Goal: Task Accomplishment & Management: Manage account settings

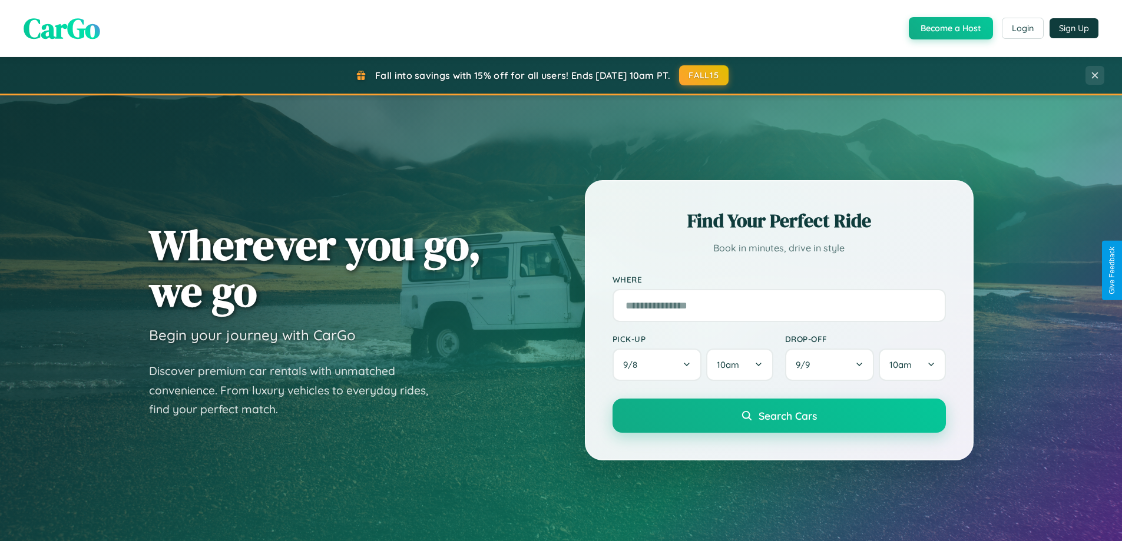
scroll to position [2266, 0]
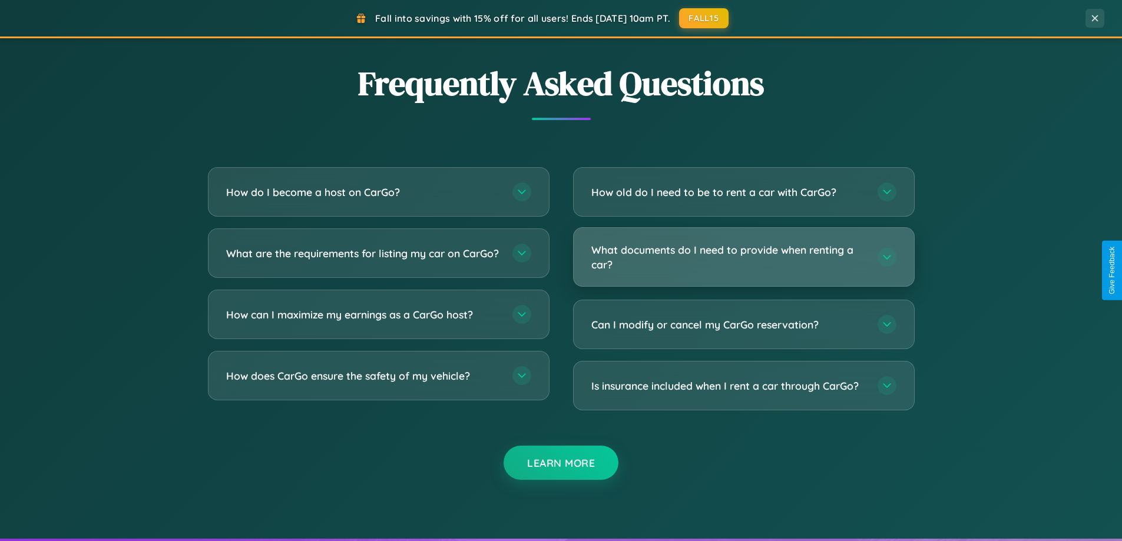
click at [743, 257] on h3 "What documents do I need to provide when renting a car?" at bounding box center [728, 257] width 274 height 29
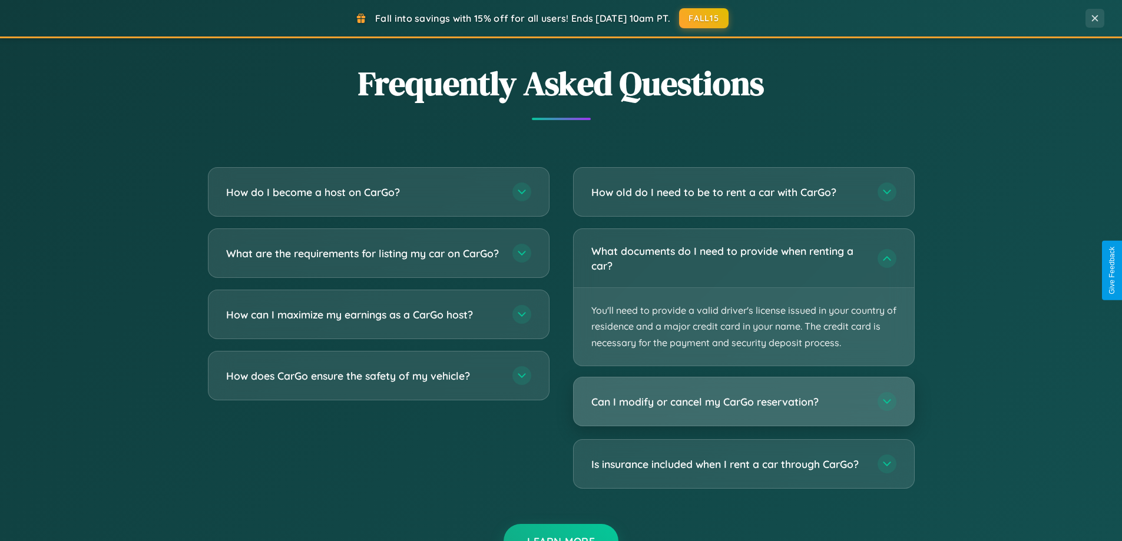
click at [743, 402] on h3 "Can I modify or cancel my CarGo reservation?" at bounding box center [728, 402] width 274 height 15
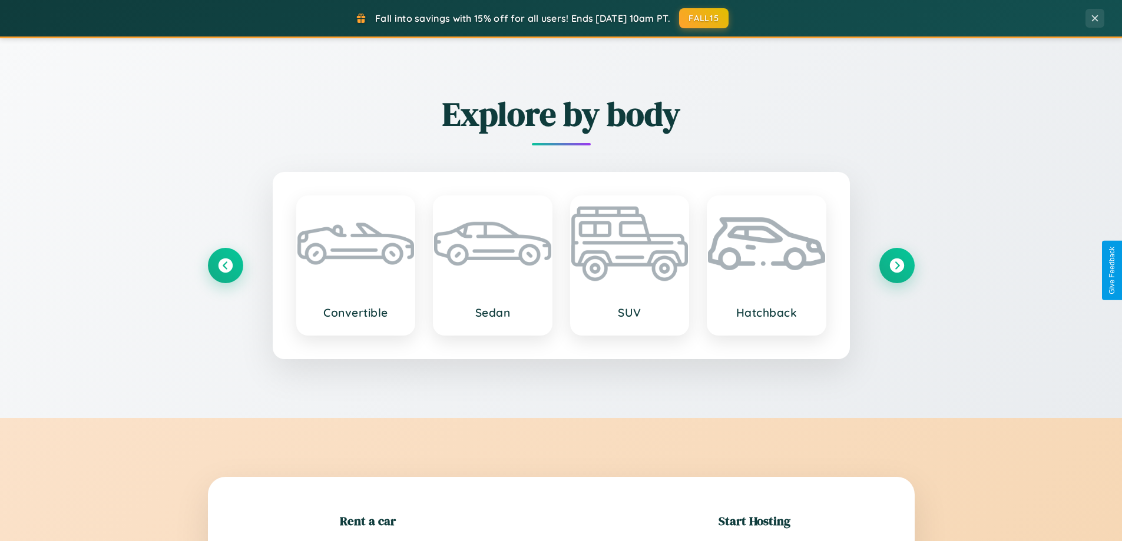
scroll to position [0, 0]
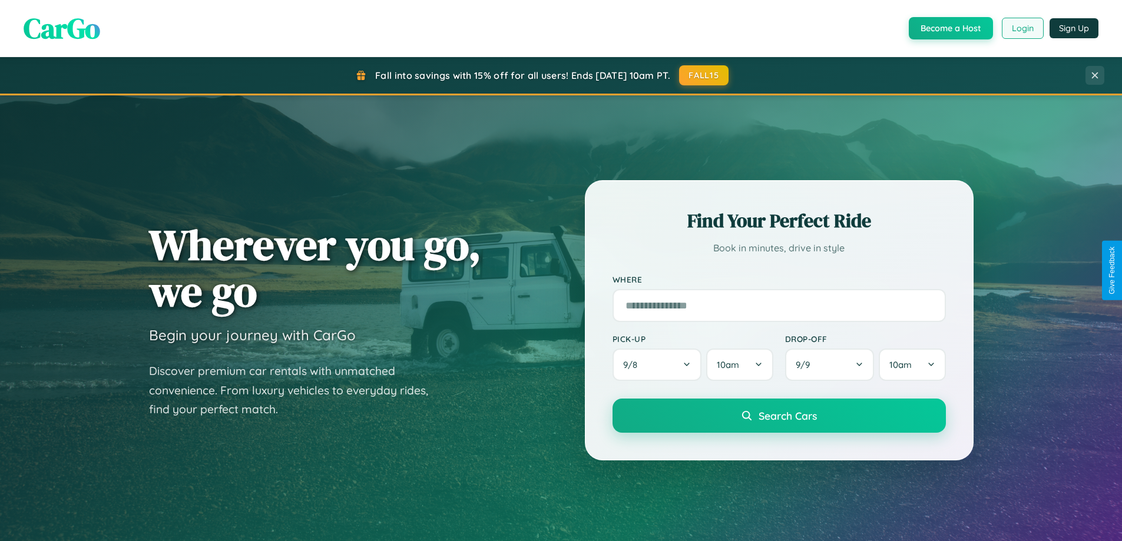
click at [1022, 28] on button "Login" at bounding box center [1023, 28] width 42 height 21
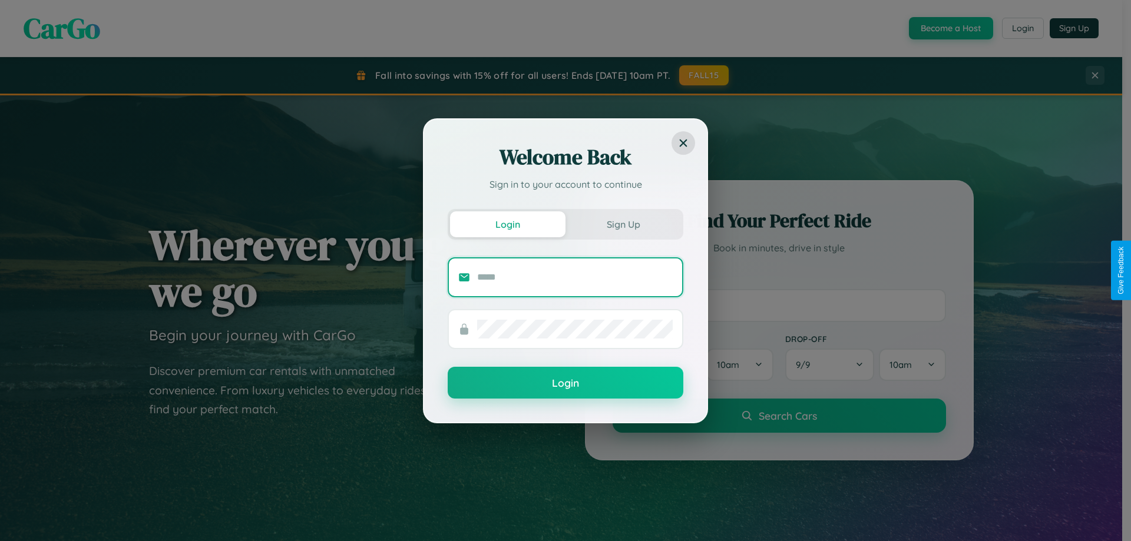
click at [575, 277] on input "text" at bounding box center [575, 277] width 196 height 19
type input "**********"
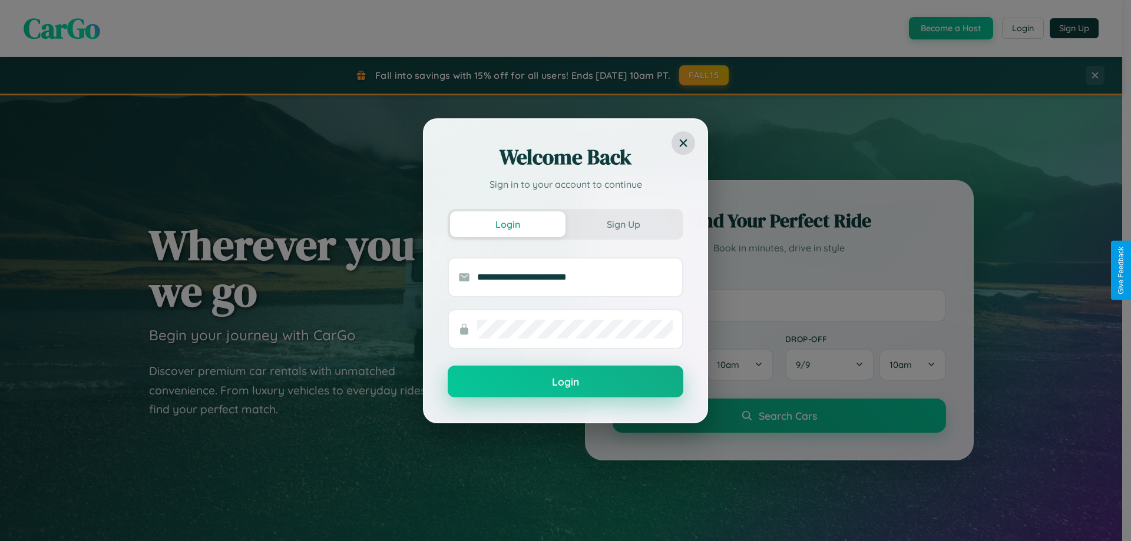
click at [565, 382] on button "Login" at bounding box center [566, 382] width 236 height 32
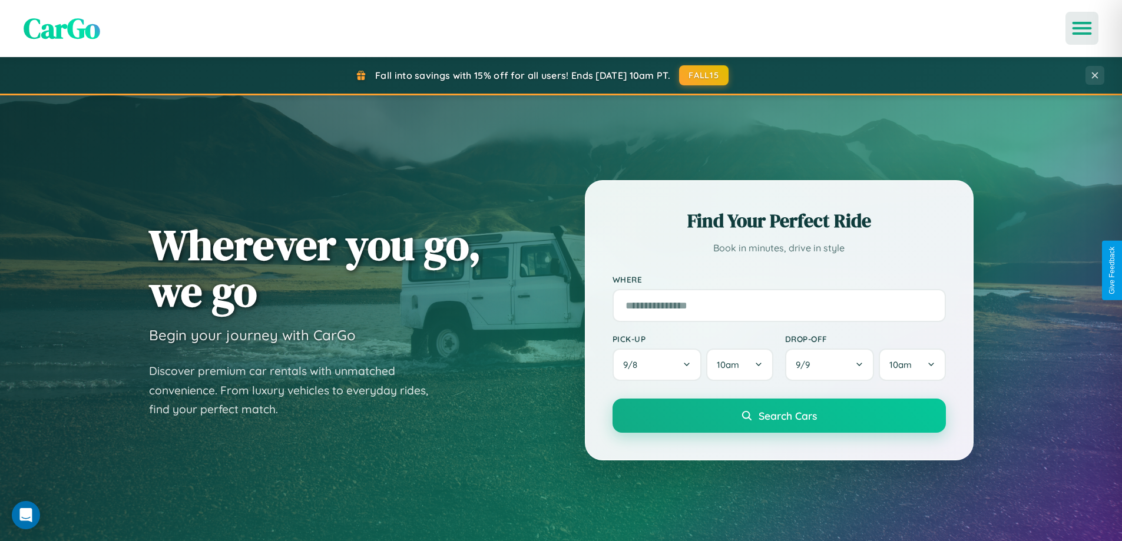
click at [1082, 28] on icon "Open menu" at bounding box center [1082, 28] width 17 height 11
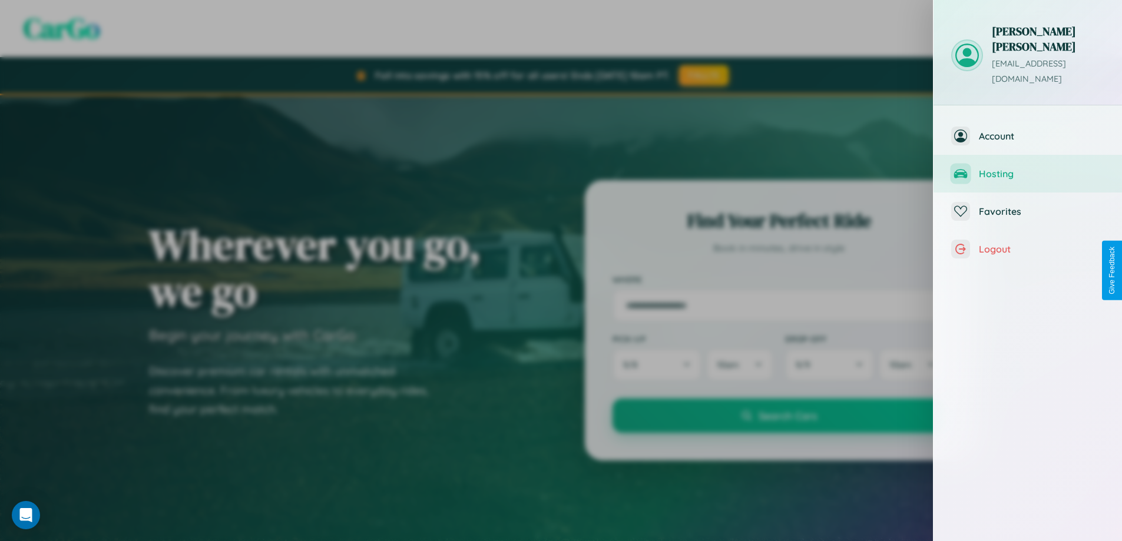
click at [1028, 168] on span "Hosting" at bounding box center [1041, 174] width 125 height 12
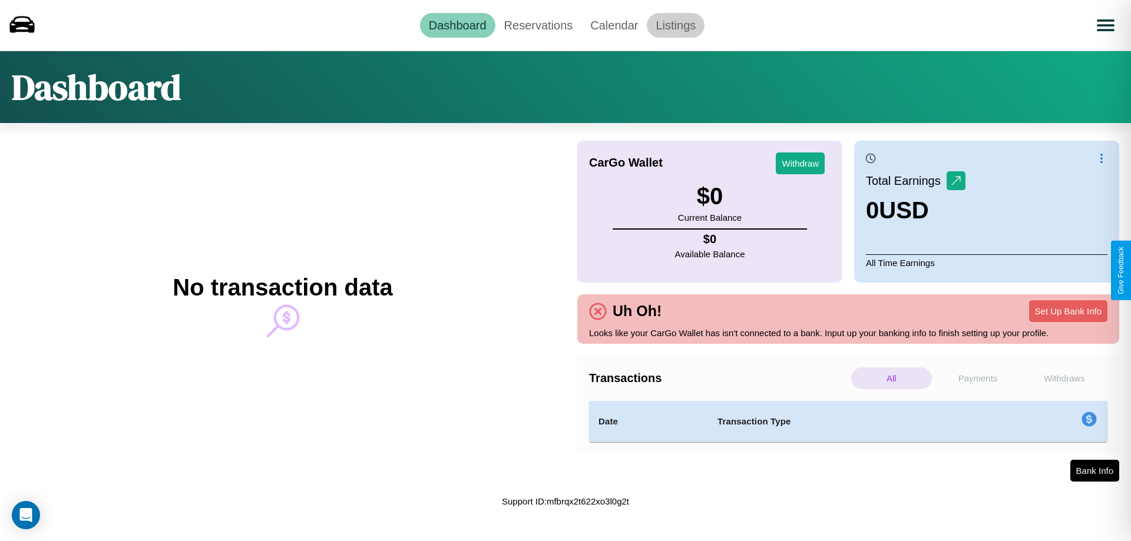
click at [676, 25] on link "Listings" at bounding box center [676, 25] width 58 height 25
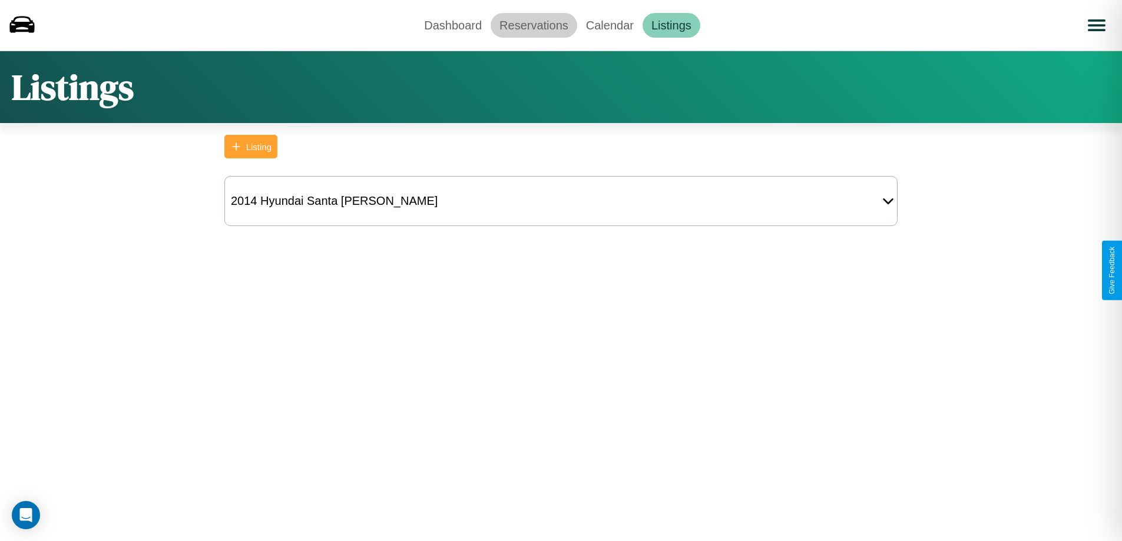
click at [534, 25] on link "Reservations" at bounding box center [534, 25] width 87 height 25
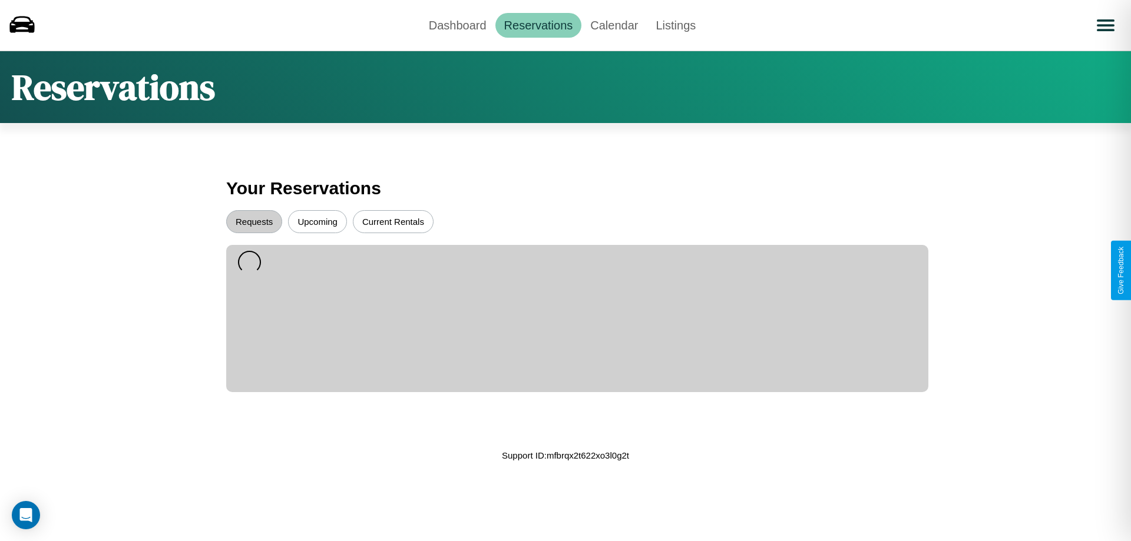
click at [317, 221] on button "Upcoming" at bounding box center [317, 221] width 59 height 23
click at [254, 221] on button "Requests" at bounding box center [254, 221] width 56 height 23
click at [457, 25] on link "Dashboard" at bounding box center [457, 25] width 75 height 25
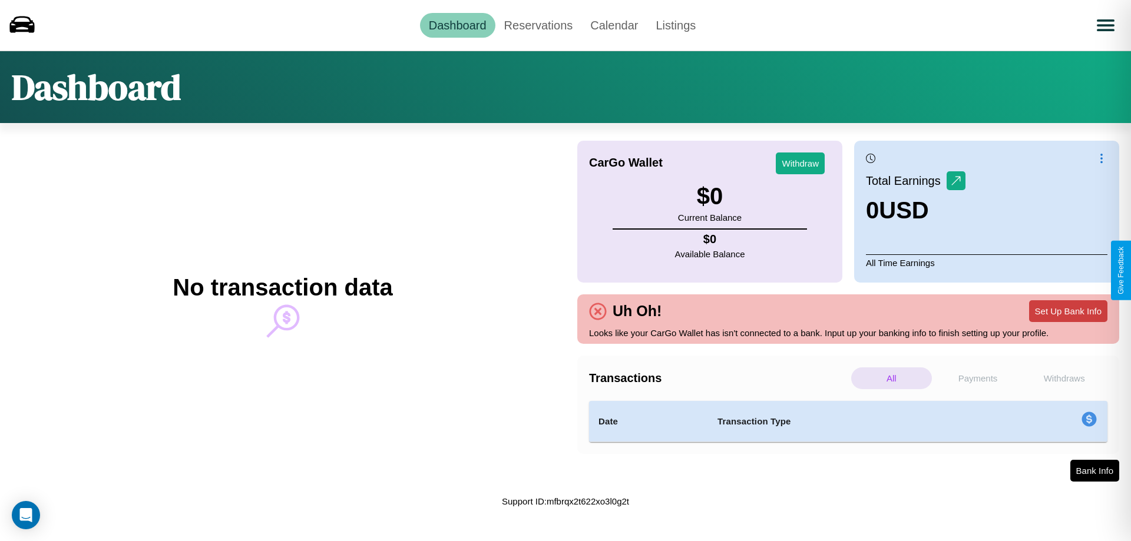
click at [1068, 311] on button "Set Up Bank Info" at bounding box center [1068, 311] width 78 height 22
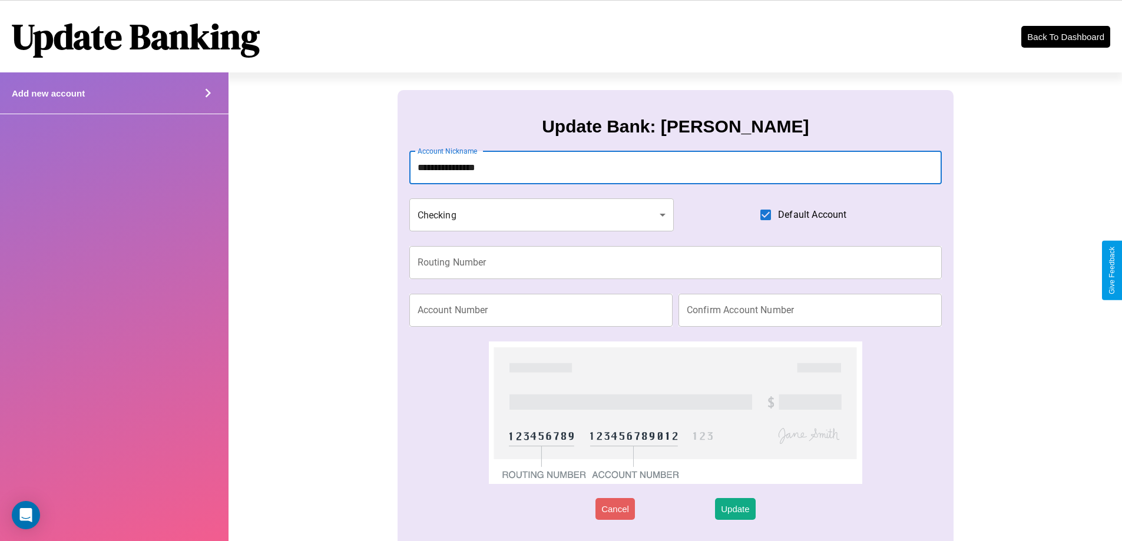
type input "**********"
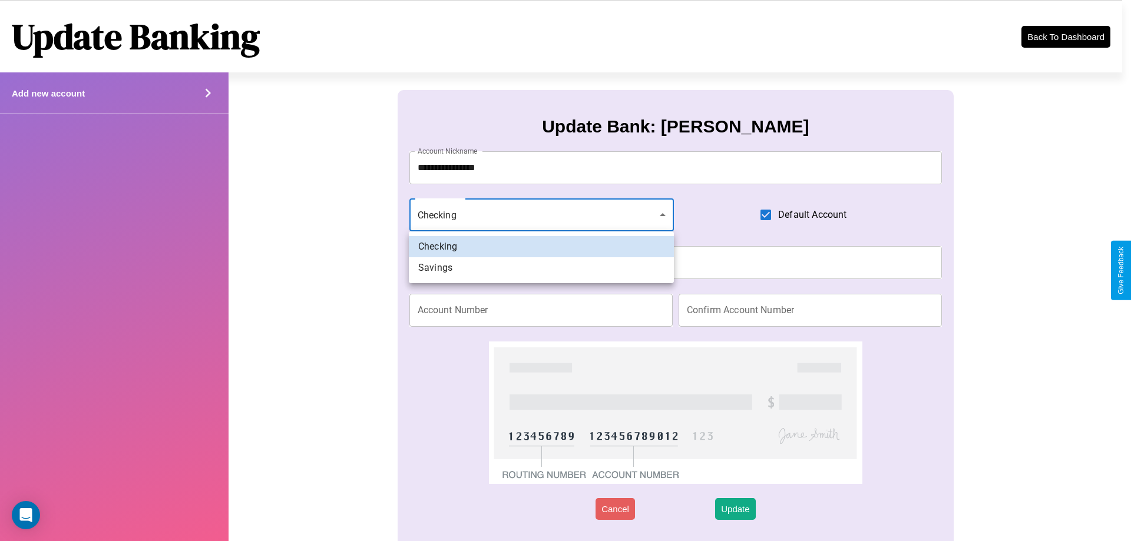
click at [541, 215] on div at bounding box center [565, 270] width 1131 height 541
